Goal: Information Seeking & Learning: Learn about a topic

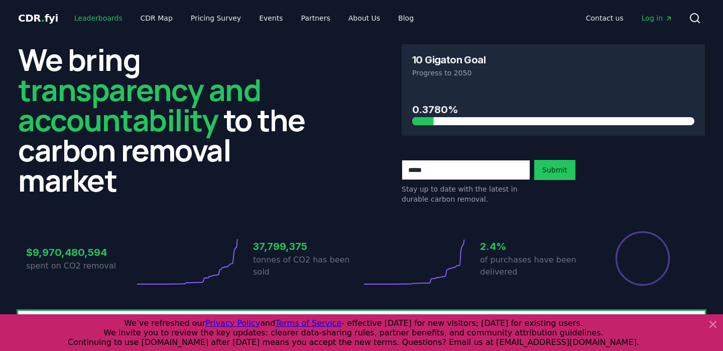
click at [120, 18] on link "Leaderboards" at bounding box center [98, 18] width 64 height 18
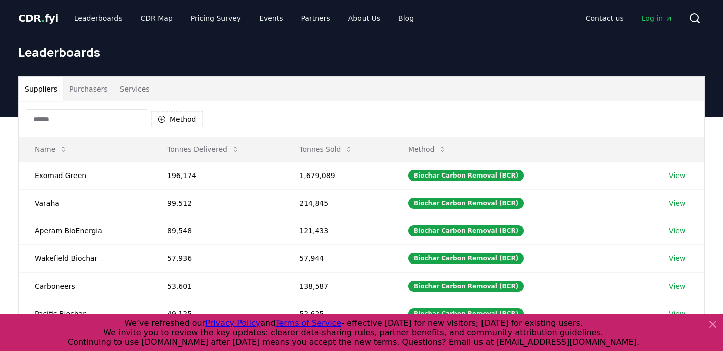
click at [126, 90] on button "Services" at bounding box center [135, 89] width 42 height 24
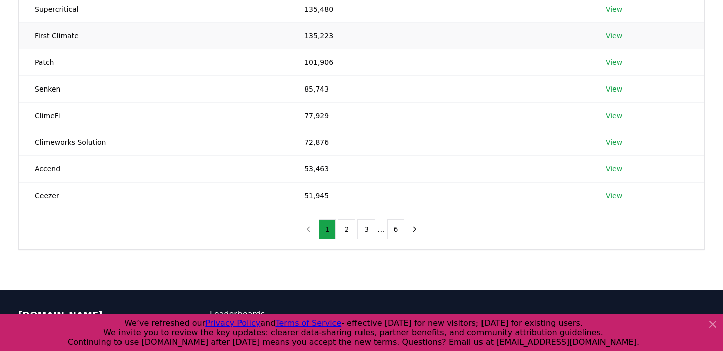
scroll to position [226, 0]
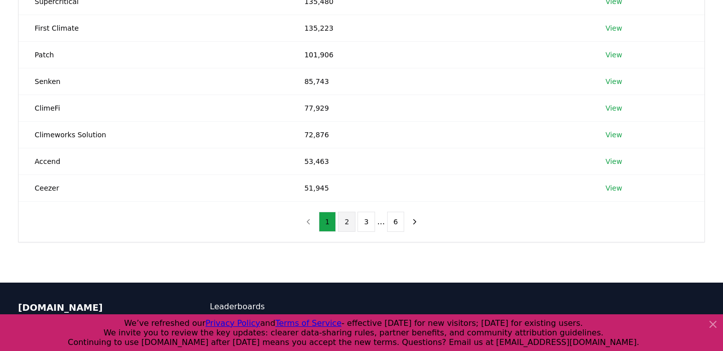
click at [349, 220] on button "2" at bounding box center [347, 221] width 18 height 20
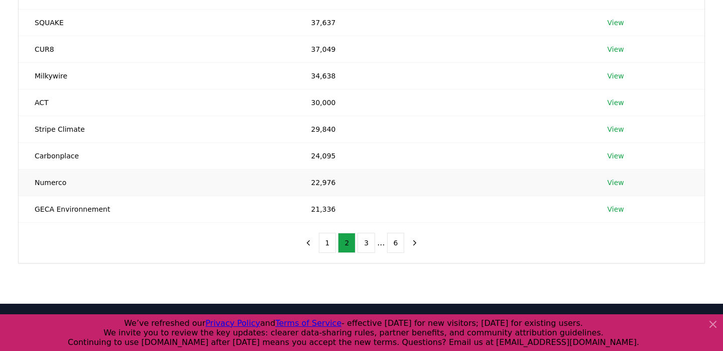
scroll to position [209, 0]
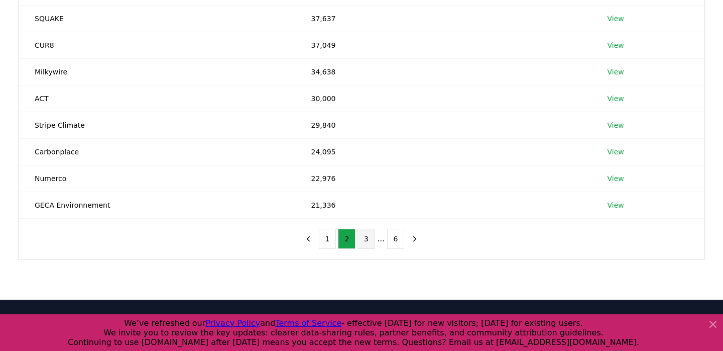
click at [365, 240] on button "3" at bounding box center [367, 238] width 18 height 20
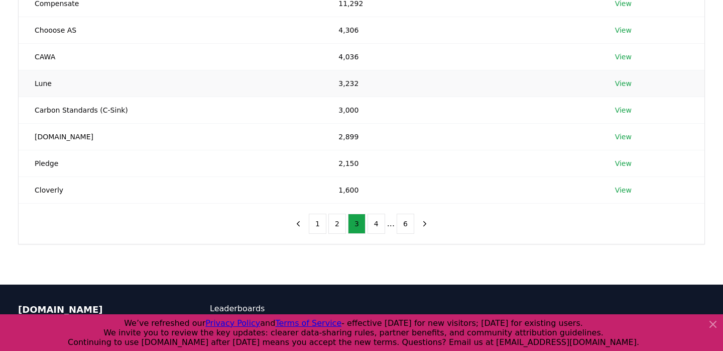
scroll to position [240, 0]
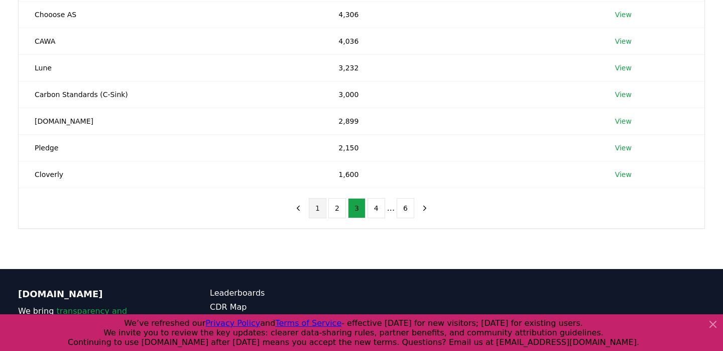
click at [323, 209] on button "1" at bounding box center [318, 208] width 18 height 20
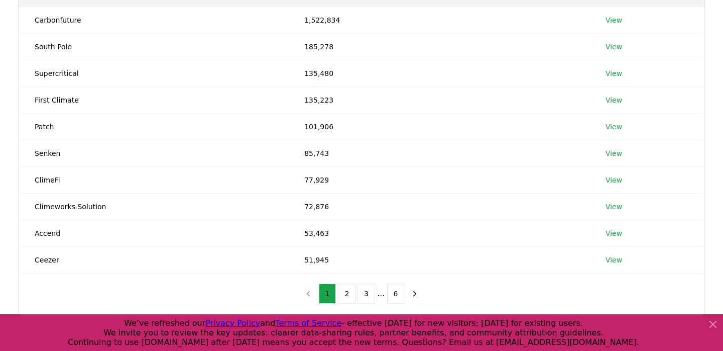
scroll to position [318, 0]
